Goal: Communication & Community: Ask a question

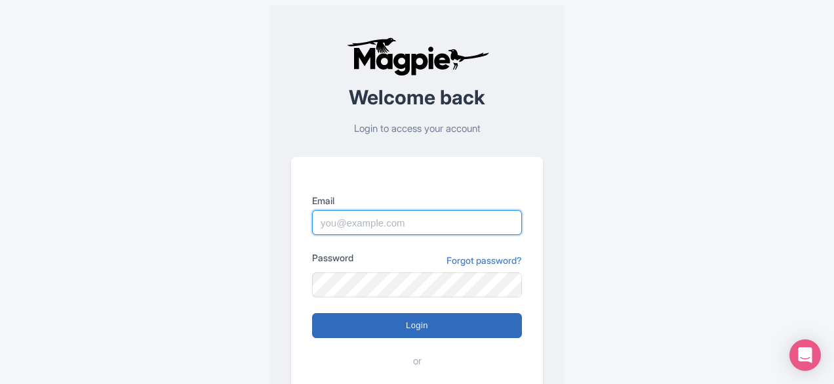
type input "[DOMAIN_NAME][EMAIL_ADDRESS][DOMAIN_NAME]"
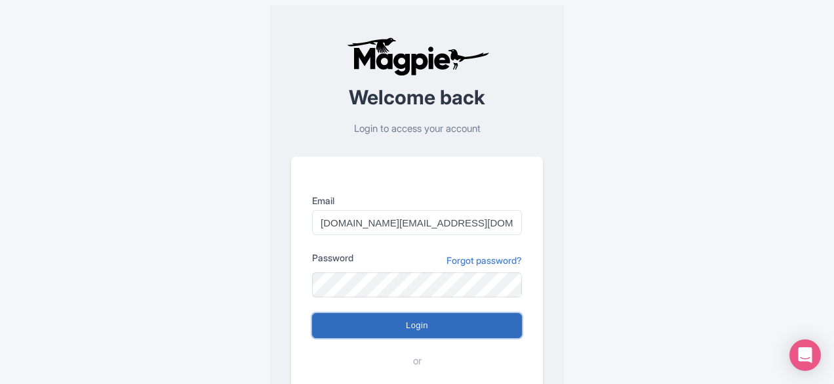
click at [401, 146] on input "Login" at bounding box center [417, 325] width 210 height 25
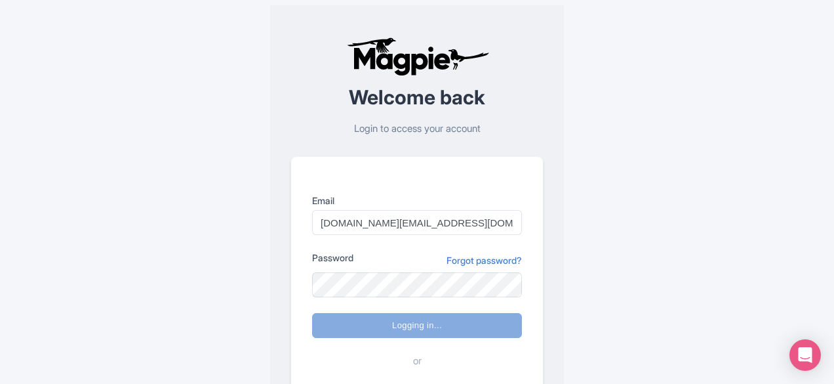
type input "Logging in..."
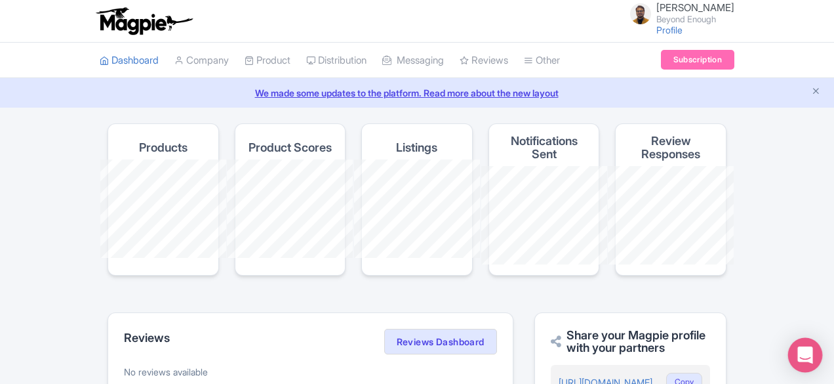
click at [797, 364] on div "Open Intercom Messenger" at bounding box center [805, 355] width 35 height 35
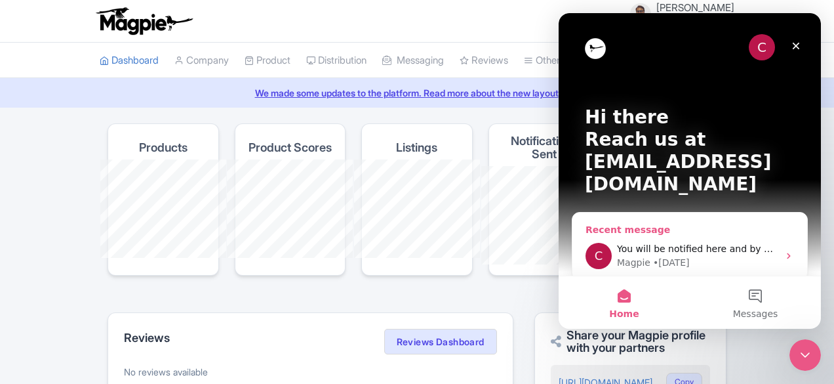
click at [692, 232] on div "C You will be notified here and by email (brijesh@itailing.in) Magpie • 4d ago" at bounding box center [690, 256] width 235 height 49
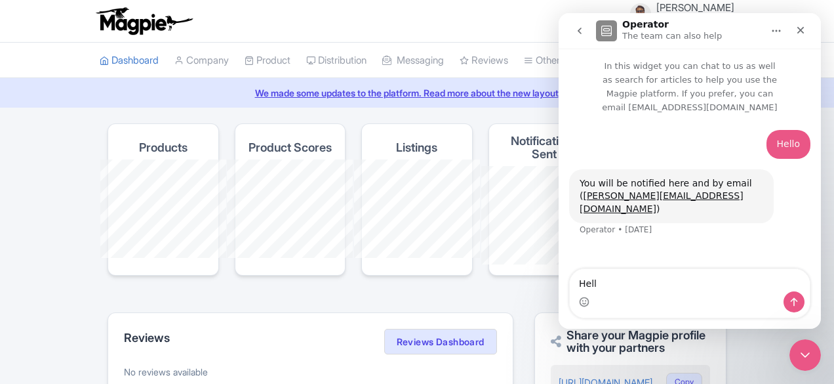
type textarea "Hello"
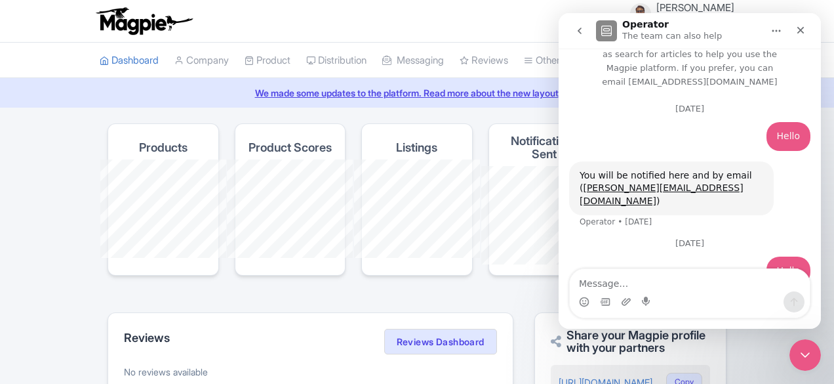
scroll to position [24, 0]
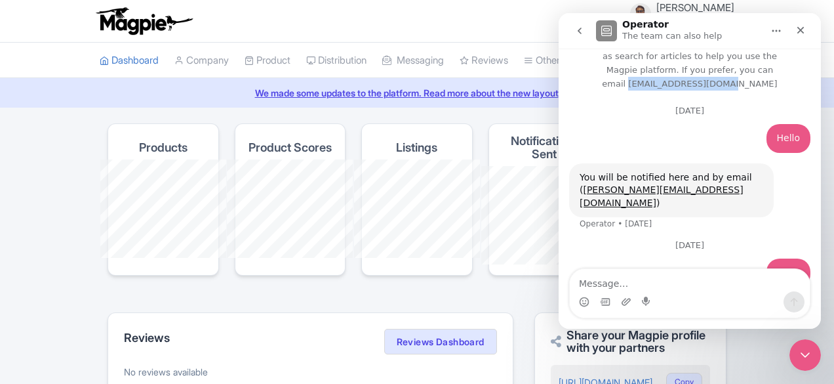
drag, startPoint x: 693, startPoint y: 71, endPoint x: 781, endPoint y: 71, distance: 88.6
click at [781, 71] on p "In this widget you can chat to us as well as search for articles to help you us…" at bounding box center [690, 58] width 262 height 66
